Goal: Entertainment & Leisure: Consume media (video, audio)

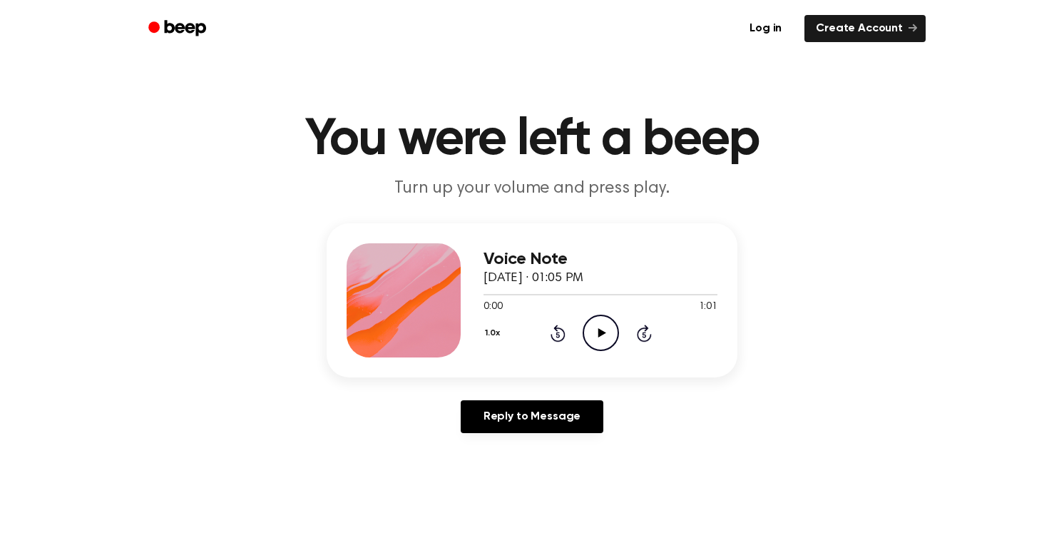
click at [594, 332] on icon "Play Audio" at bounding box center [601, 333] width 36 height 36
drag, startPoint x: 701, startPoint y: 307, endPoint x: 712, endPoint y: 307, distance: 10.7
click at [712, 307] on span "1:01" at bounding box center [708, 307] width 19 height 15
drag, startPoint x: 699, startPoint y: 306, endPoint x: 716, endPoint y: 306, distance: 17.1
click at [716, 306] on span "1:01" at bounding box center [708, 307] width 19 height 15
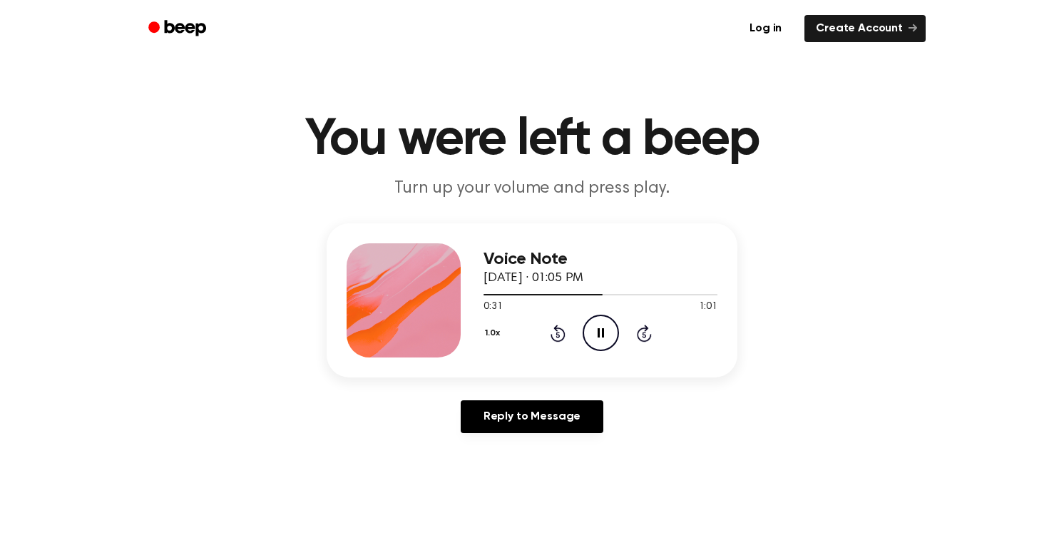
click at [648, 334] on icon "Skip 5 seconds" at bounding box center [644, 333] width 16 height 19
click at [603, 329] on icon at bounding box center [601, 332] width 6 height 9
click at [605, 335] on icon "Play Audio" at bounding box center [601, 333] width 36 height 36
click at [603, 350] on circle at bounding box center [600, 332] width 35 height 35
click at [603, 328] on icon "Play Audio" at bounding box center [601, 333] width 36 height 36
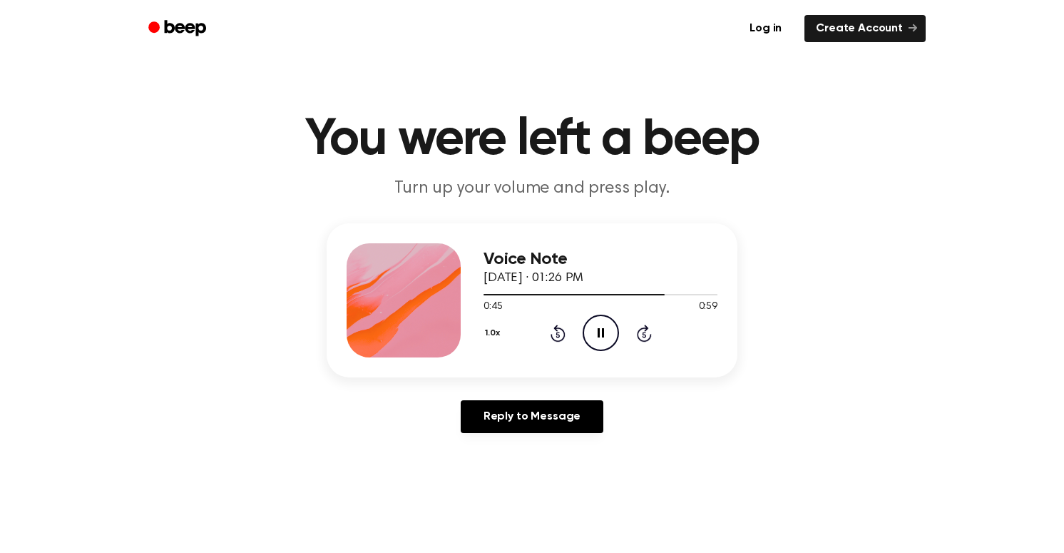
drag, startPoint x: 490, startPoint y: 305, endPoint x: 514, endPoint y: 305, distance: 24.3
click at [515, 305] on div "0:45 0:59" at bounding box center [601, 307] width 234 height 15
drag, startPoint x: 501, startPoint y: 307, endPoint x: 516, endPoint y: 307, distance: 15.0
click at [516, 307] on div "0:54 0:59" at bounding box center [601, 307] width 234 height 15
click at [601, 339] on icon "Pause Audio" at bounding box center [601, 333] width 36 height 36
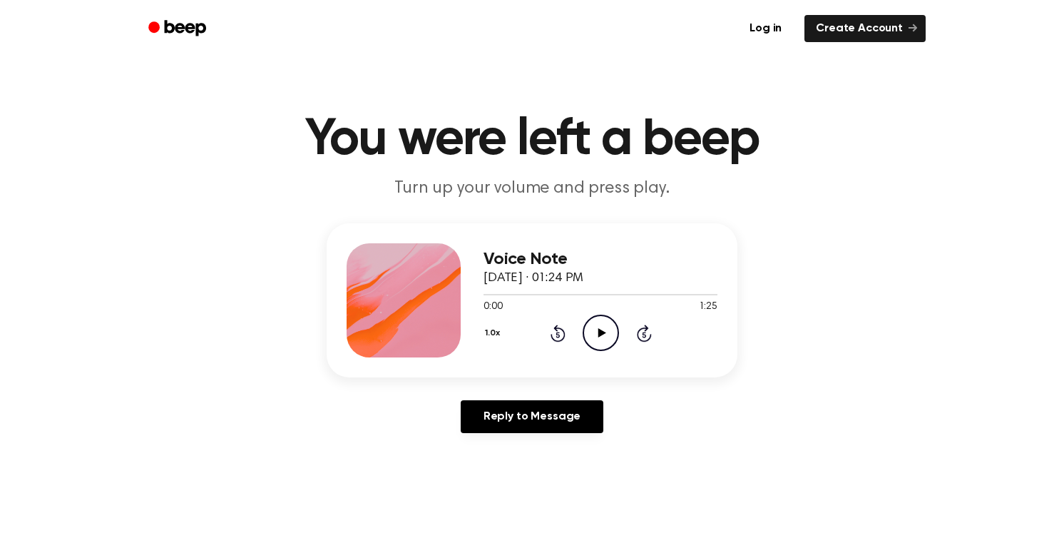
click at [603, 334] on icon "Play Audio" at bounding box center [601, 333] width 36 height 36
click at [649, 337] on icon at bounding box center [644, 333] width 15 height 17
click at [643, 336] on icon at bounding box center [644, 335] width 4 height 6
click at [614, 336] on icon "Pause Audio" at bounding box center [601, 333] width 36 height 36
